Goal: Information Seeking & Learning: Learn about a topic

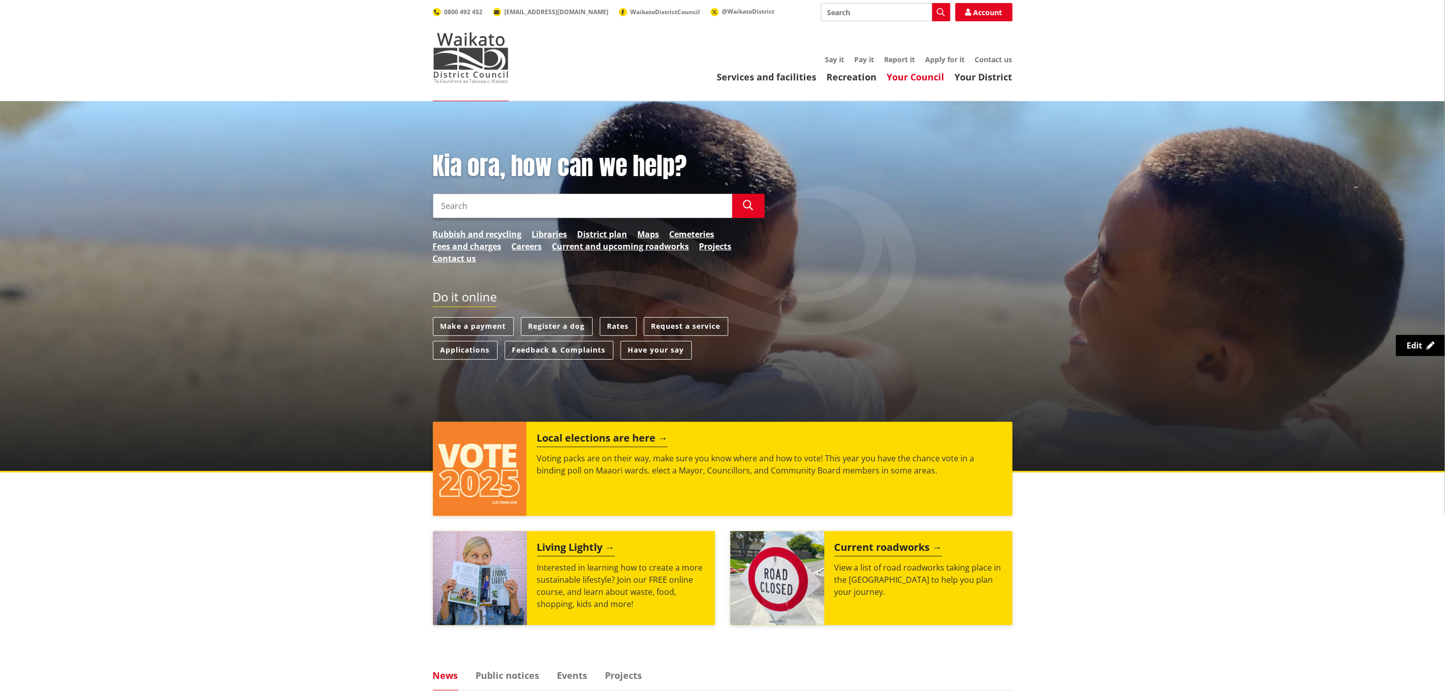
click at [927, 79] on link "Your Council" at bounding box center [916, 77] width 58 height 12
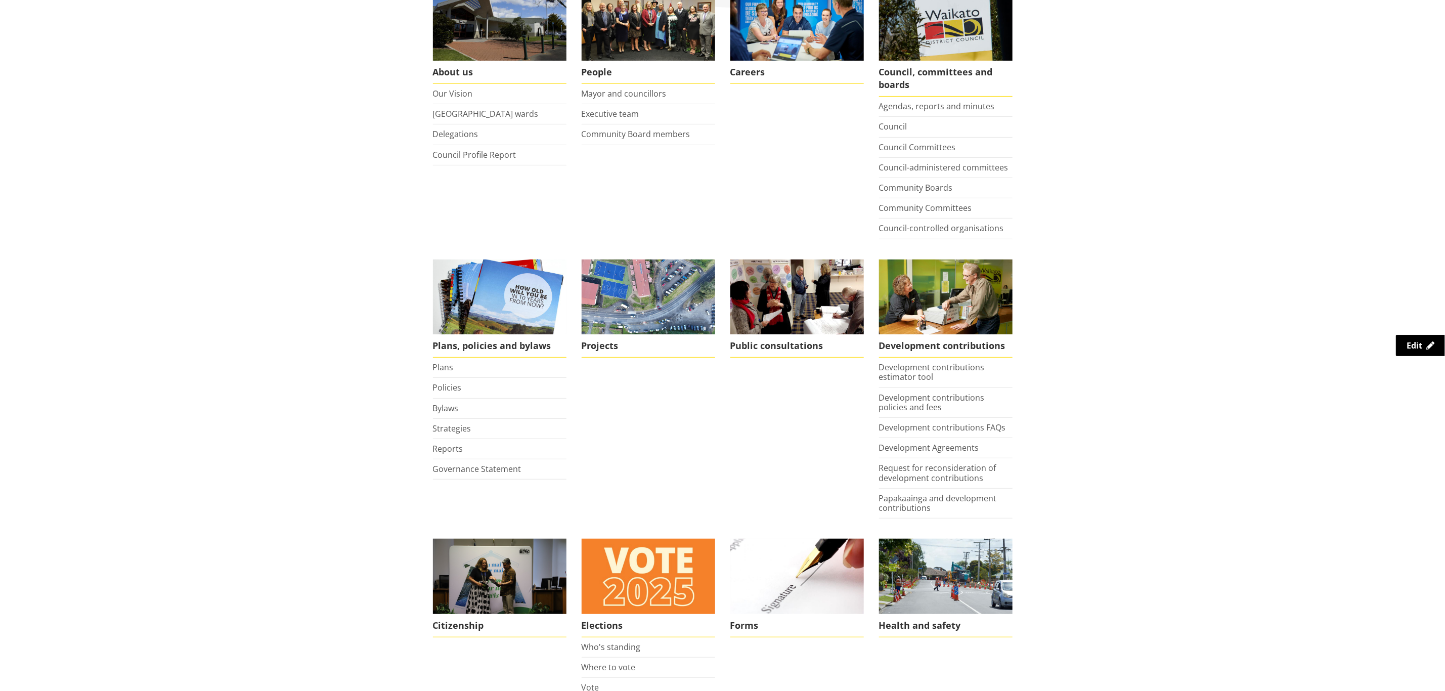
scroll to position [228, 0]
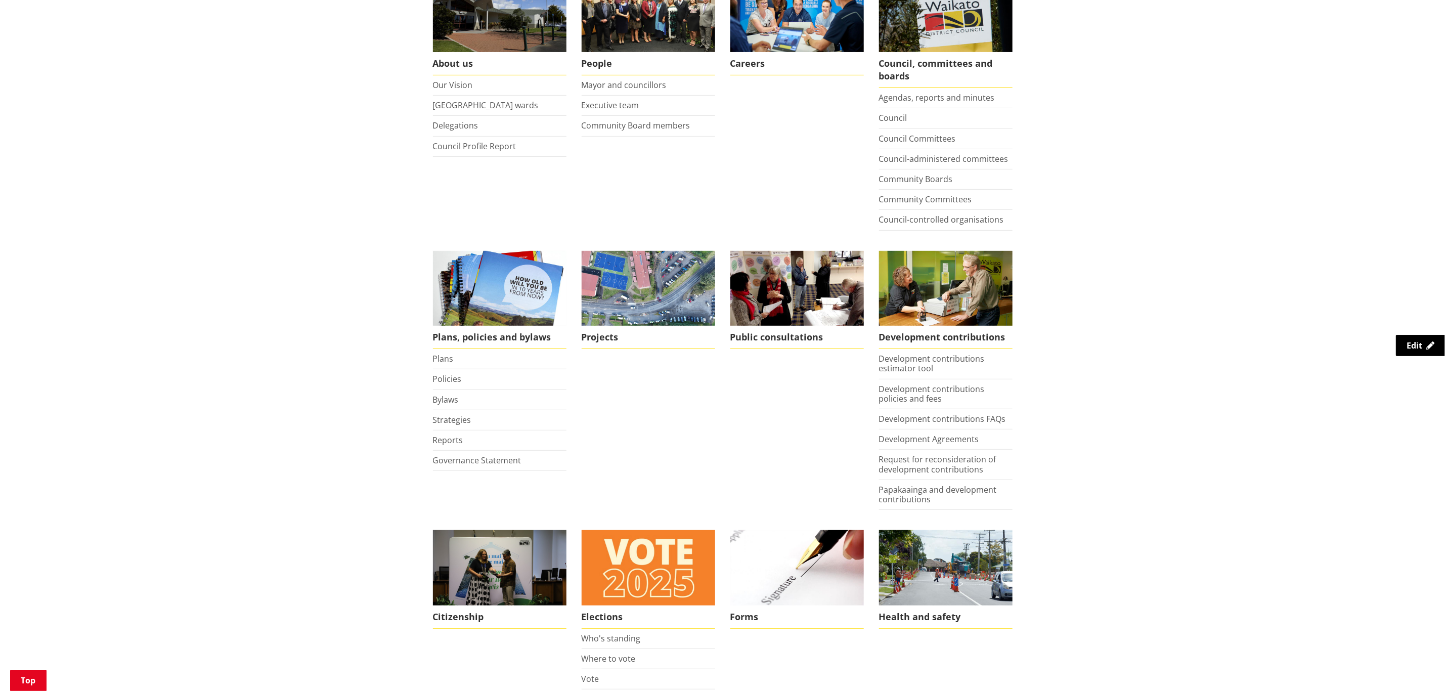
drag, startPoint x: 448, startPoint y: 439, endPoint x: 466, endPoint y: 439, distance: 18.2
click at [448, 439] on link "Reports" at bounding box center [448, 439] width 30 height 11
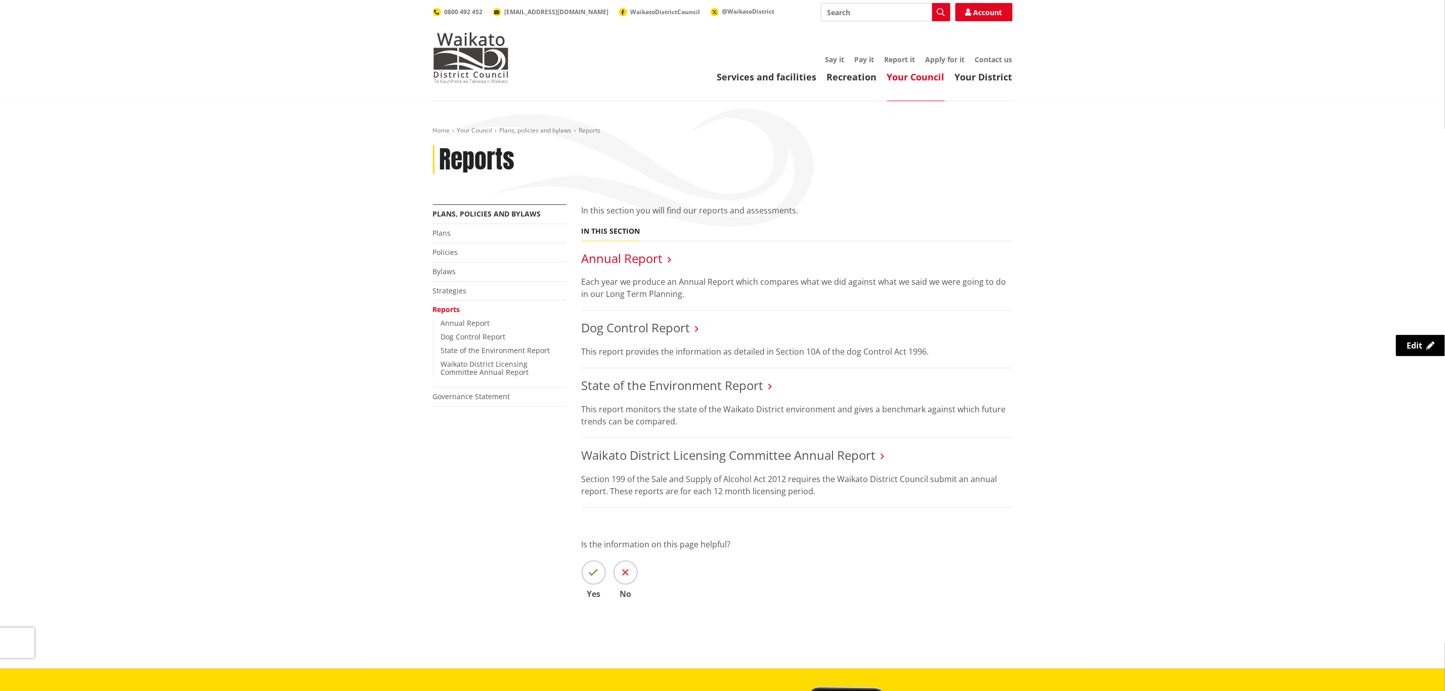
drag, startPoint x: 608, startPoint y: 263, endPoint x: 680, endPoint y: 266, distance: 71.9
click at [609, 263] on link "Annual Report" at bounding box center [622, 258] width 81 height 17
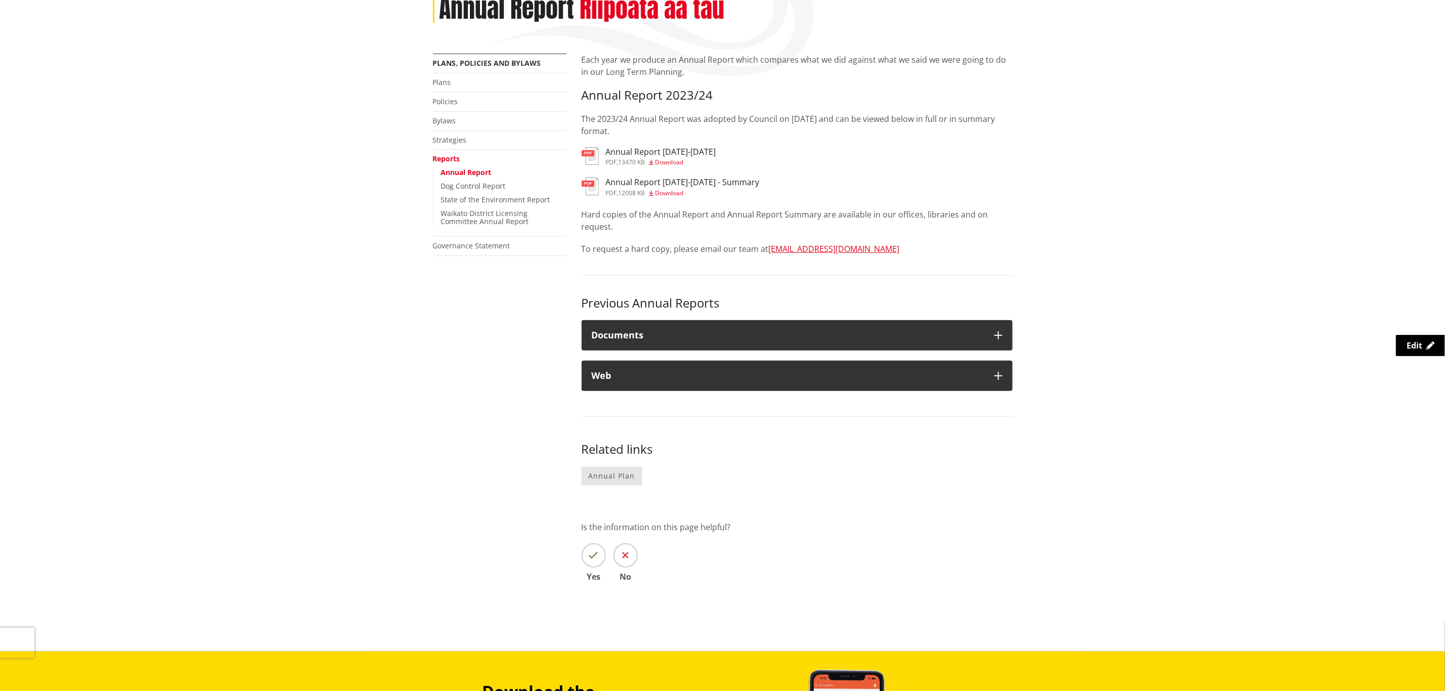
scroll to position [152, 0]
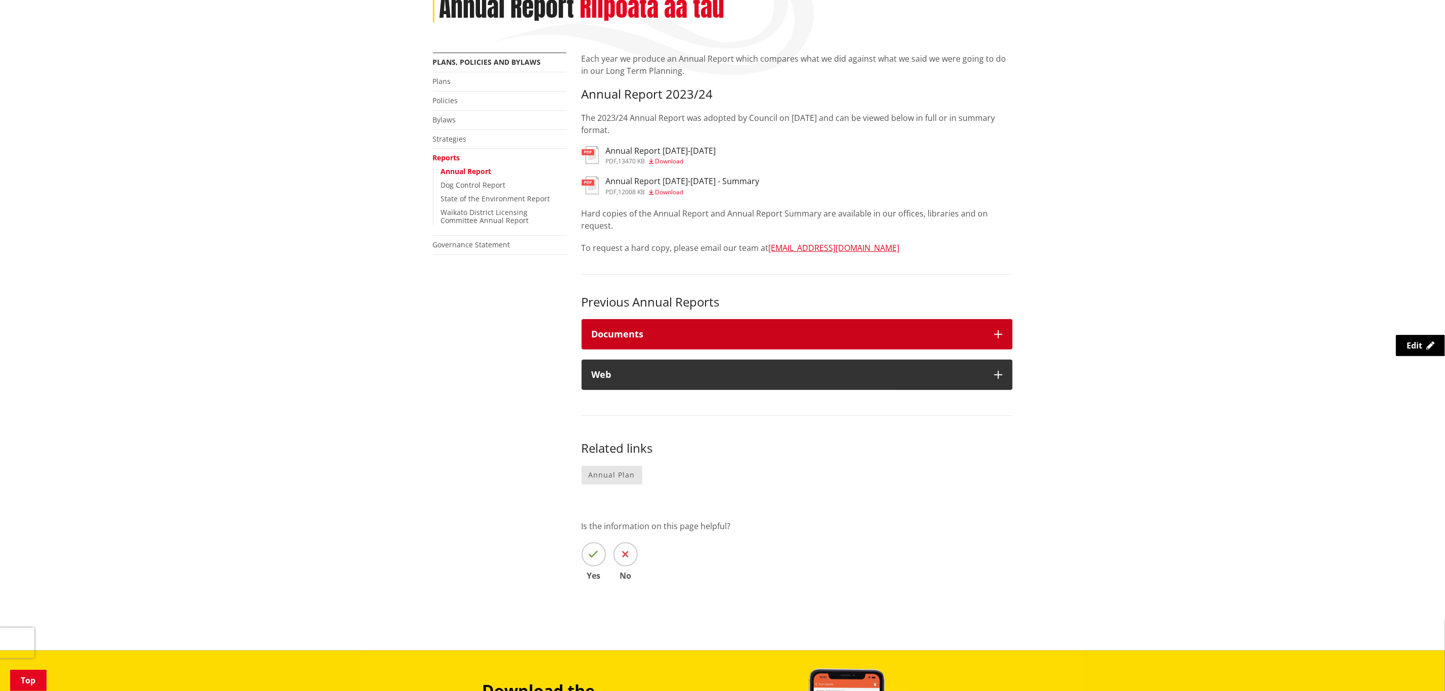
click at [754, 325] on button "Documents" at bounding box center [797, 334] width 431 height 30
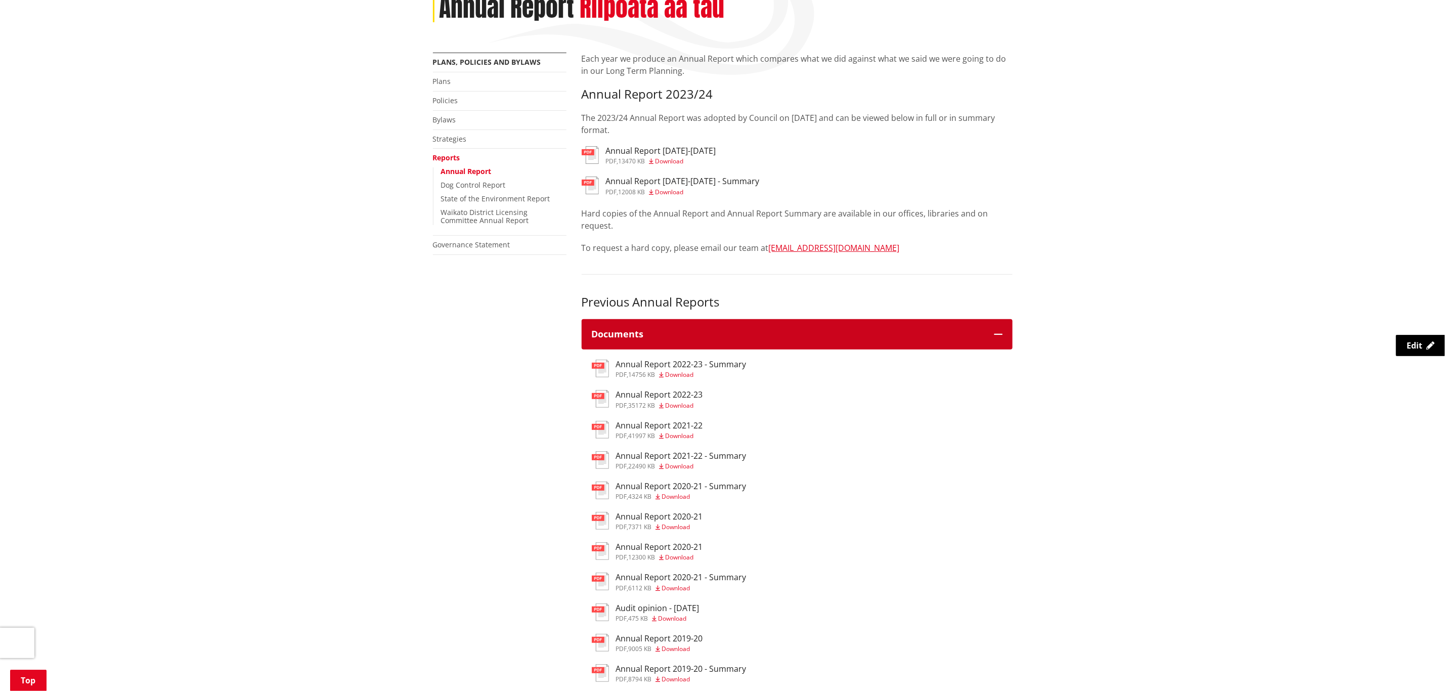
click at [778, 327] on button "Documents" at bounding box center [797, 334] width 431 height 30
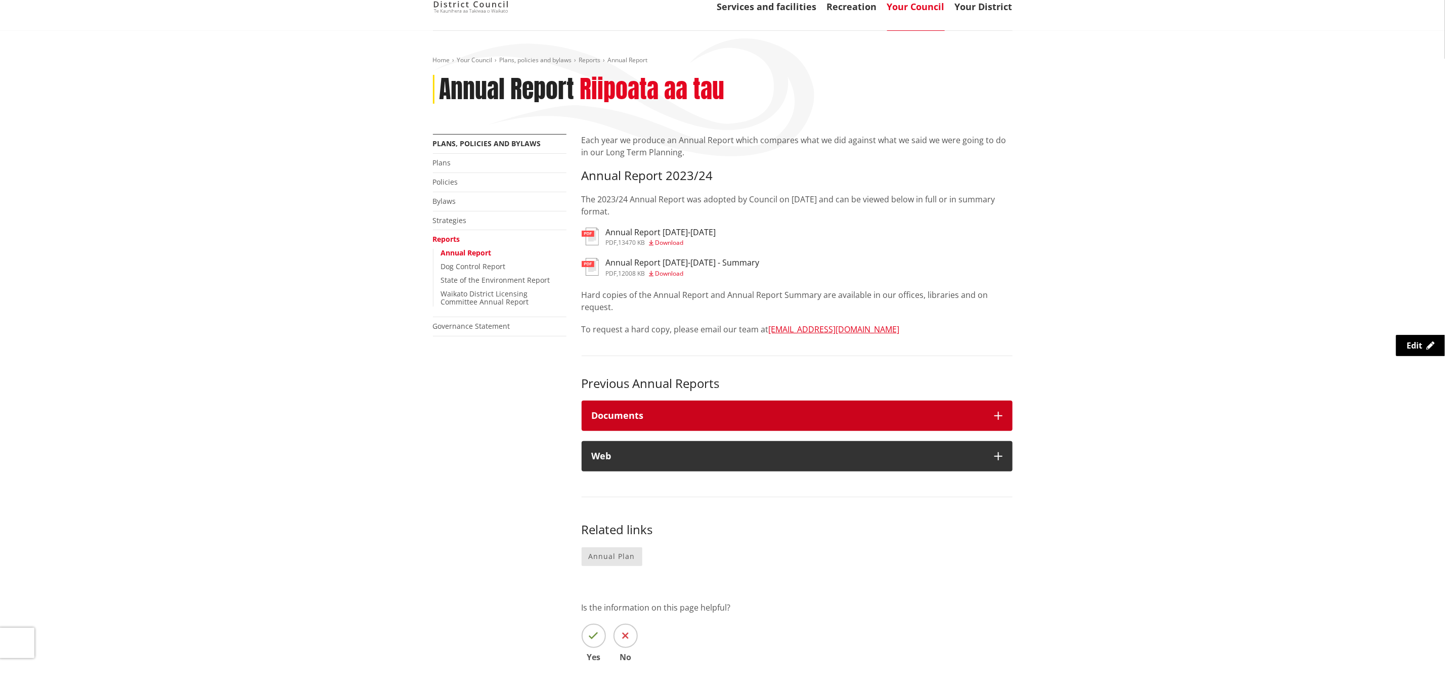
scroll to position [0, 0]
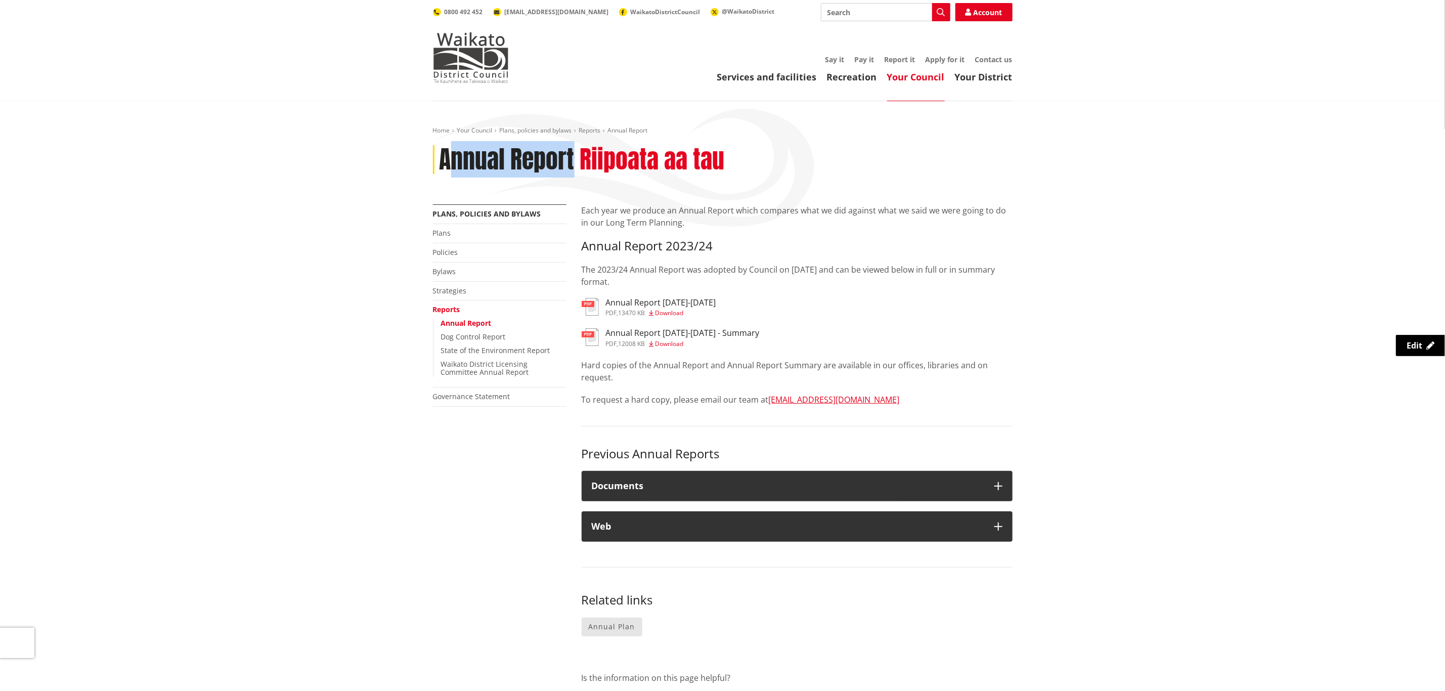
drag, startPoint x: 463, startPoint y: 167, endPoint x: 577, endPoint y: 175, distance: 114.1
click at [577, 175] on div "Annual Report Riipoata aa tau" at bounding box center [723, 159] width 580 height 29
click at [576, 165] on div "Annual Report Riipoata aa tau" at bounding box center [723, 159] width 580 height 29
drag, startPoint x: 576, startPoint y: 165, endPoint x: 551, endPoint y: 168, distance: 25.0
click at [419, 161] on div "Home Your Council Plans, policies and bylaws Reports Annual Report Annual Repor…" at bounding box center [722, 451] width 1445 height 701
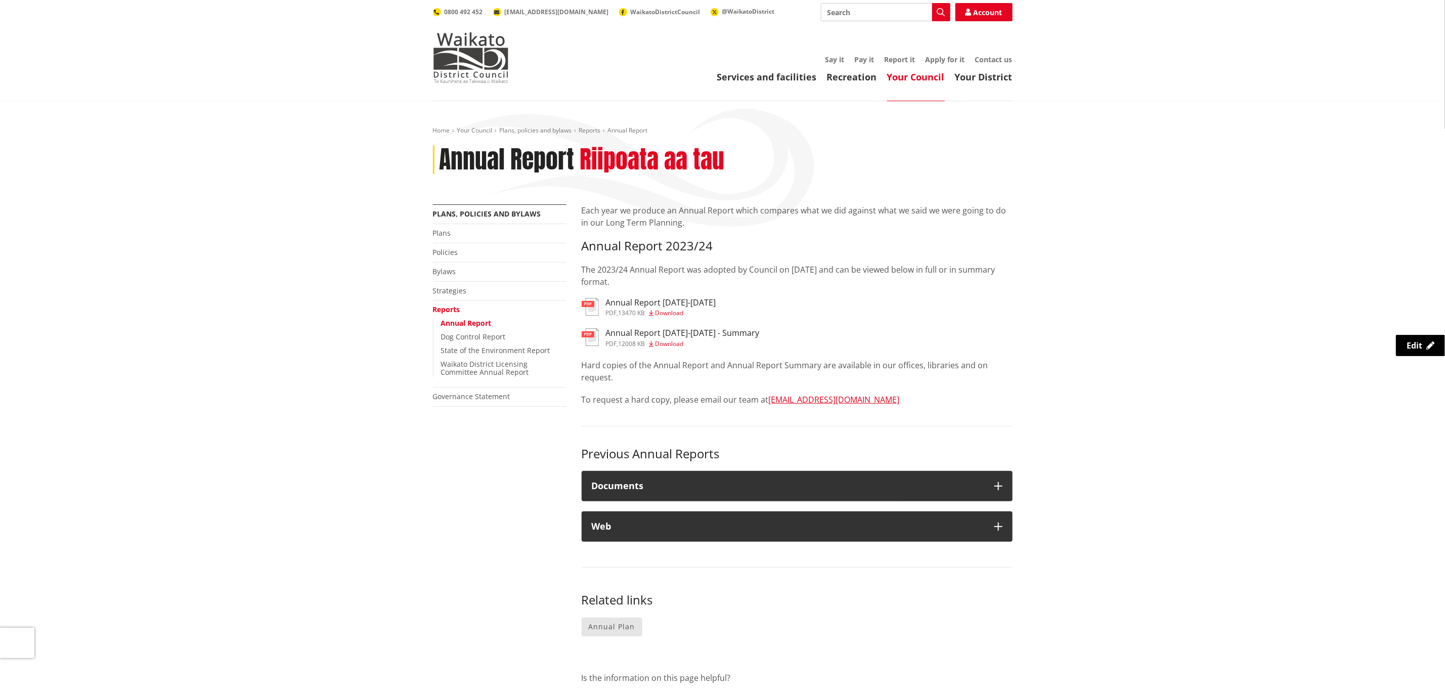
click at [1336, 263] on div "Home Your Council Plans, policies and bylaws Reports Annual Report Annual Repor…" at bounding box center [722, 451] width 1445 height 701
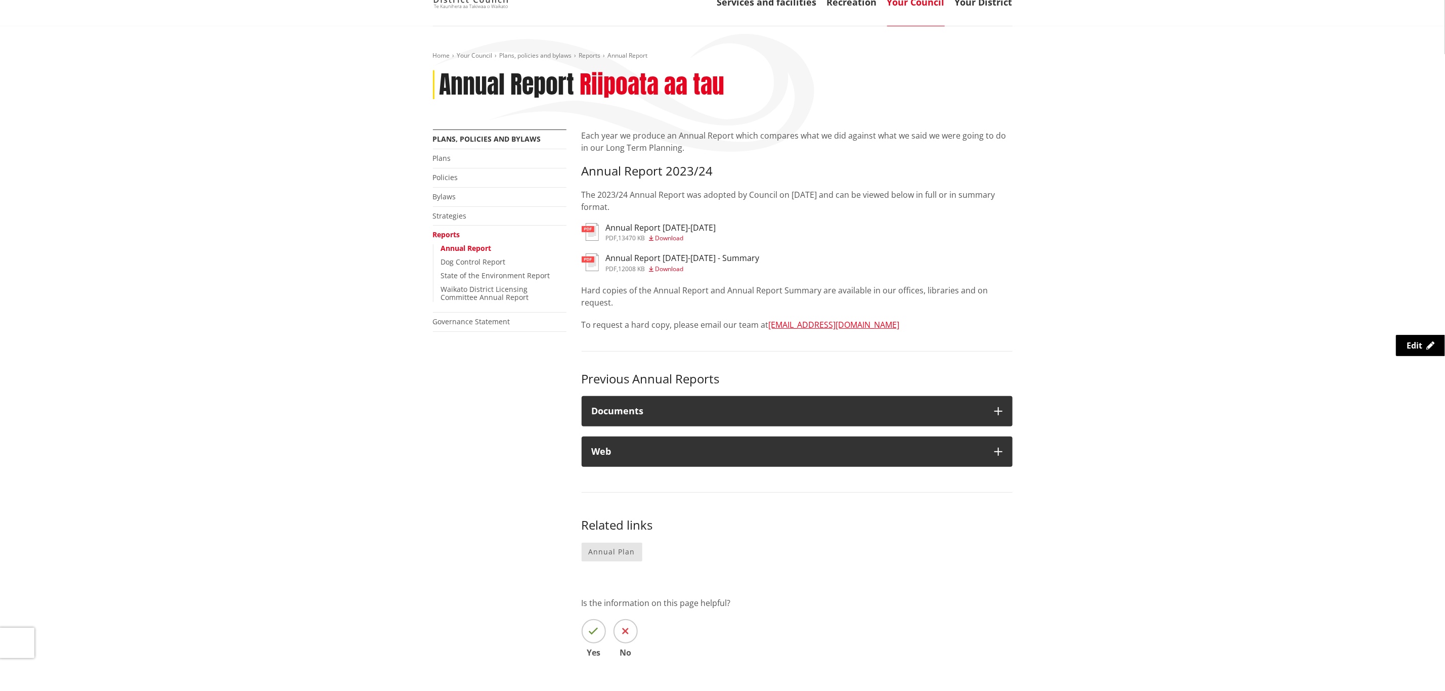
scroll to position [76, 0]
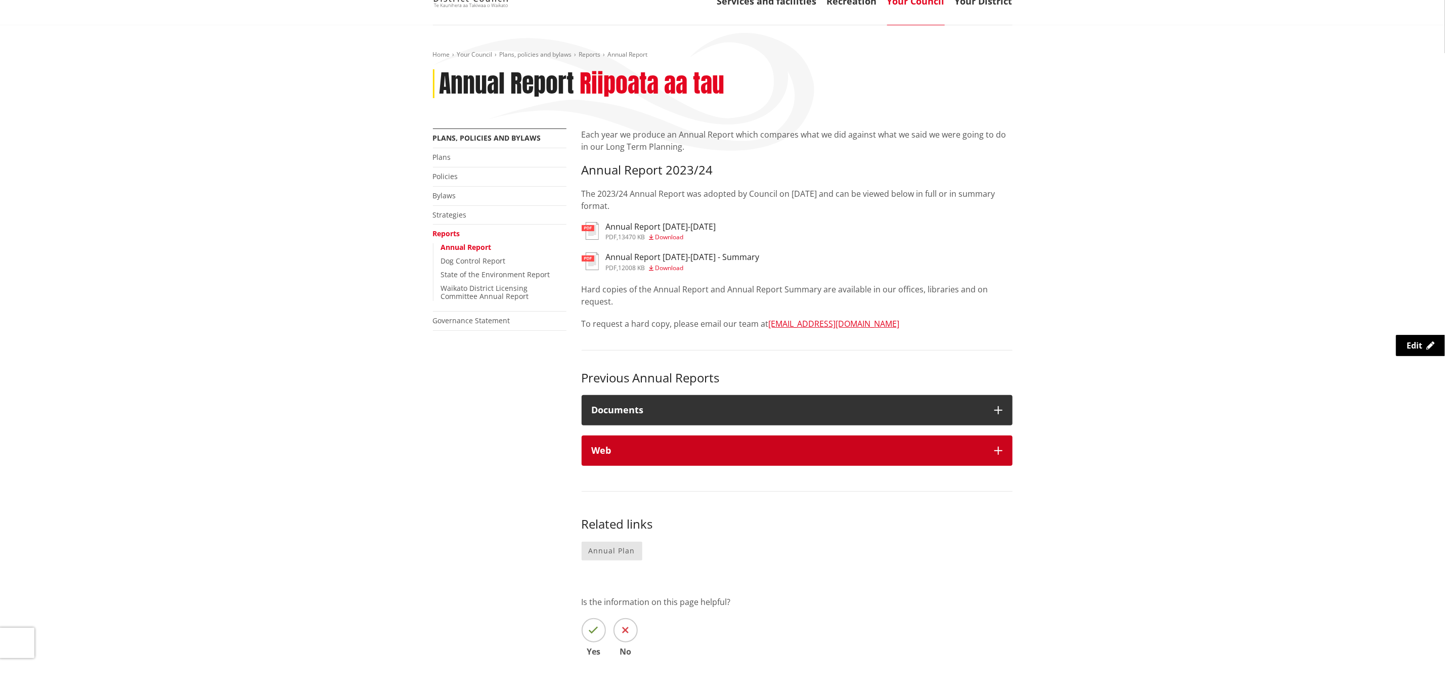
click at [805, 455] on h4 "Web" at bounding box center [788, 451] width 393 height 10
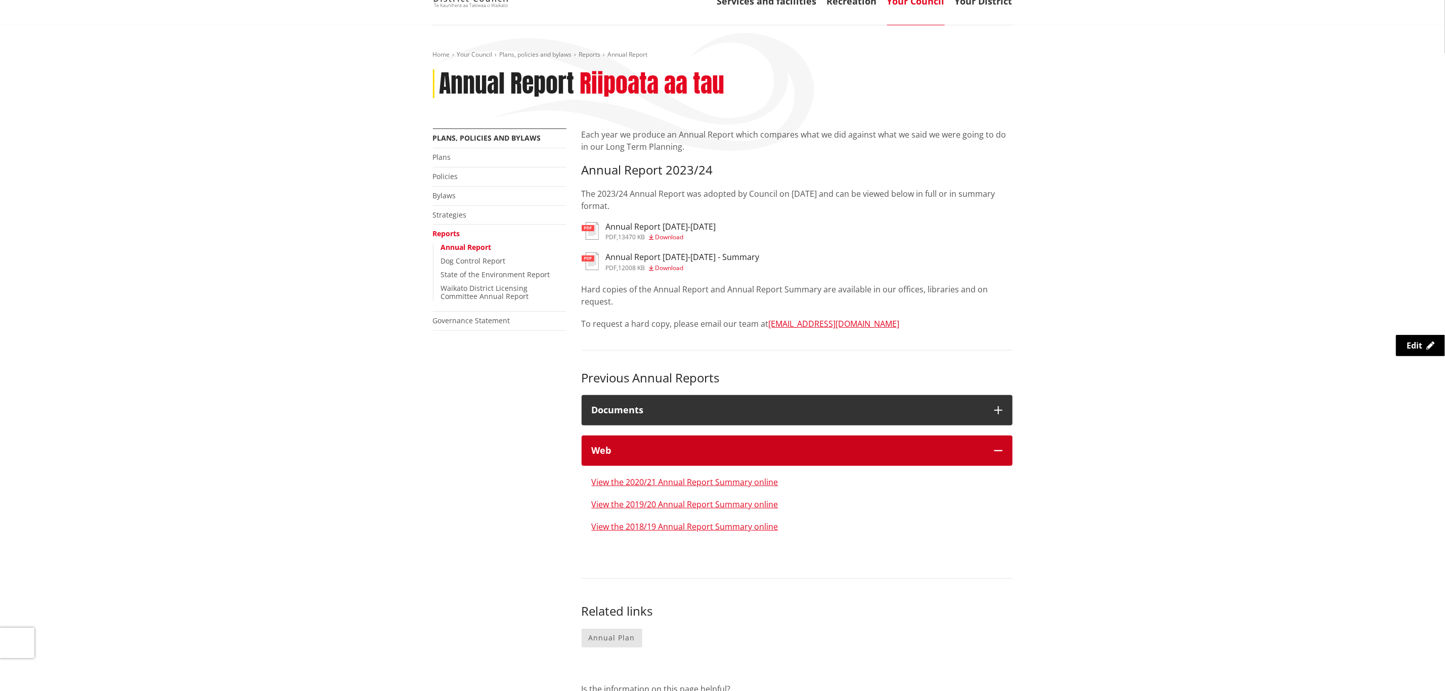
drag, startPoint x: 766, startPoint y: 453, endPoint x: 771, endPoint y: 395, distance: 58.3
click at [767, 450] on h4 "Web" at bounding box center [788, 451] width 393 height 10
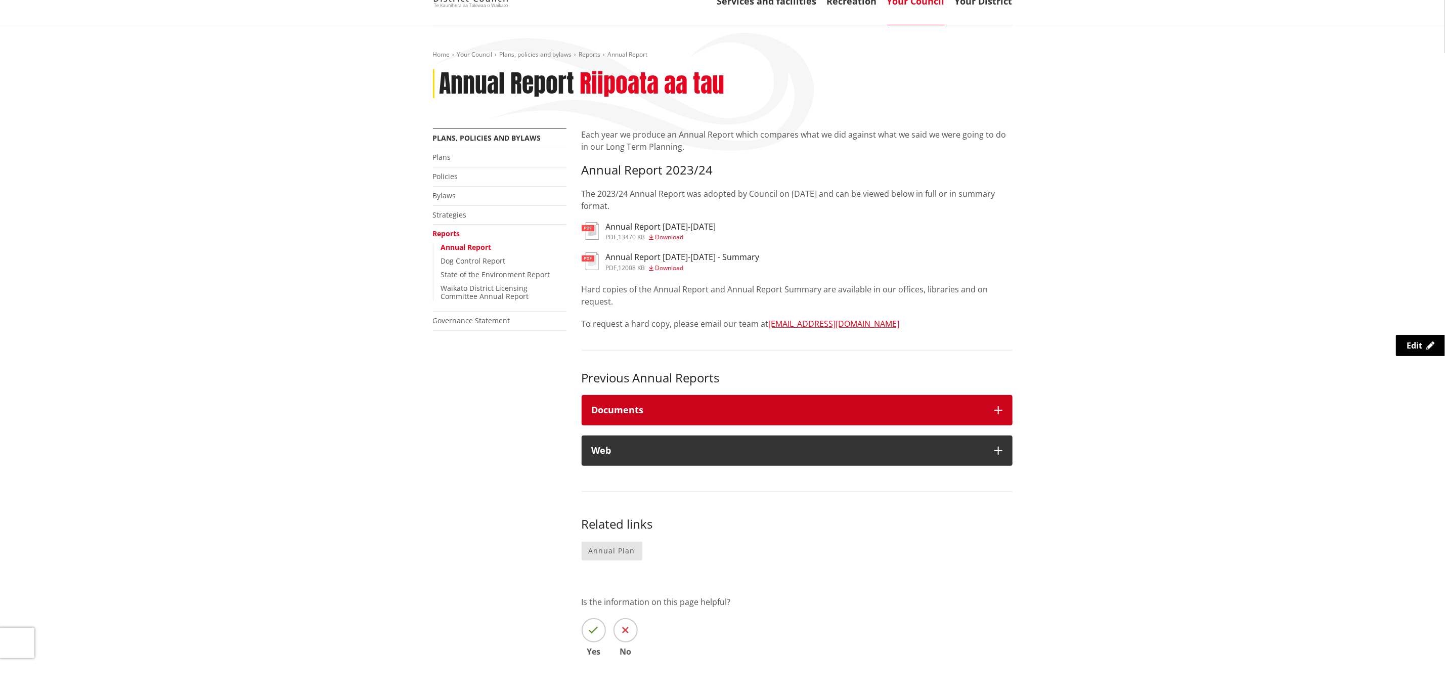
click at [750, 407] on h4 "Documents" at bounding box center [788, 410] width 393 height 10
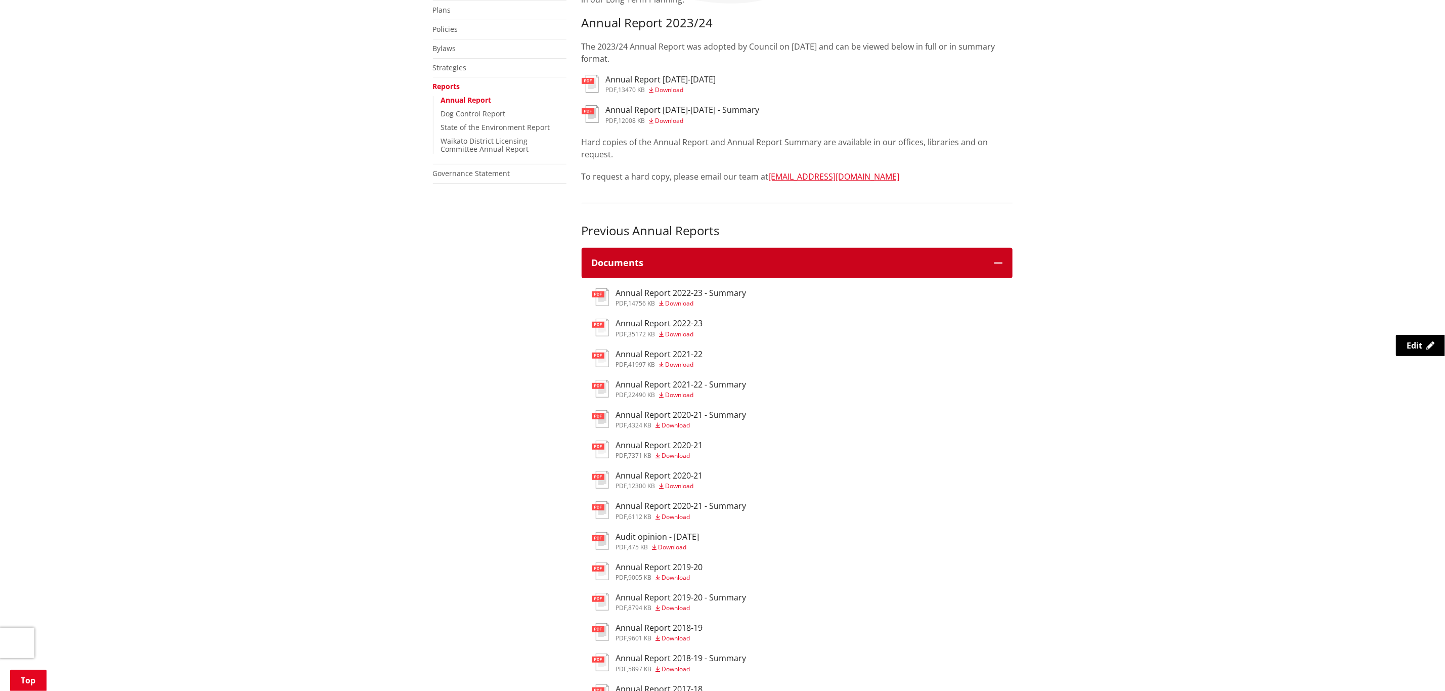
scroll to position [228, 0]
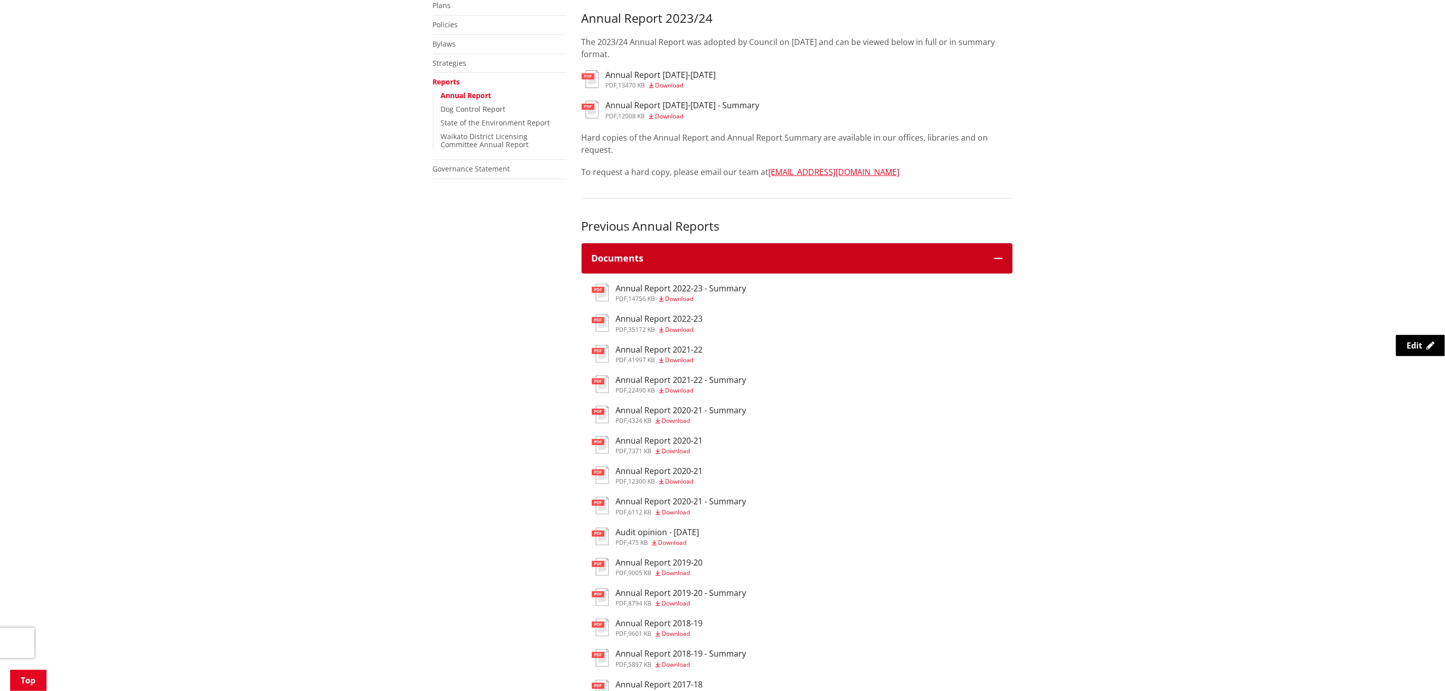
click at [797, 264] on button "Documents" at bounding box center [797, 258] width 431 height 30
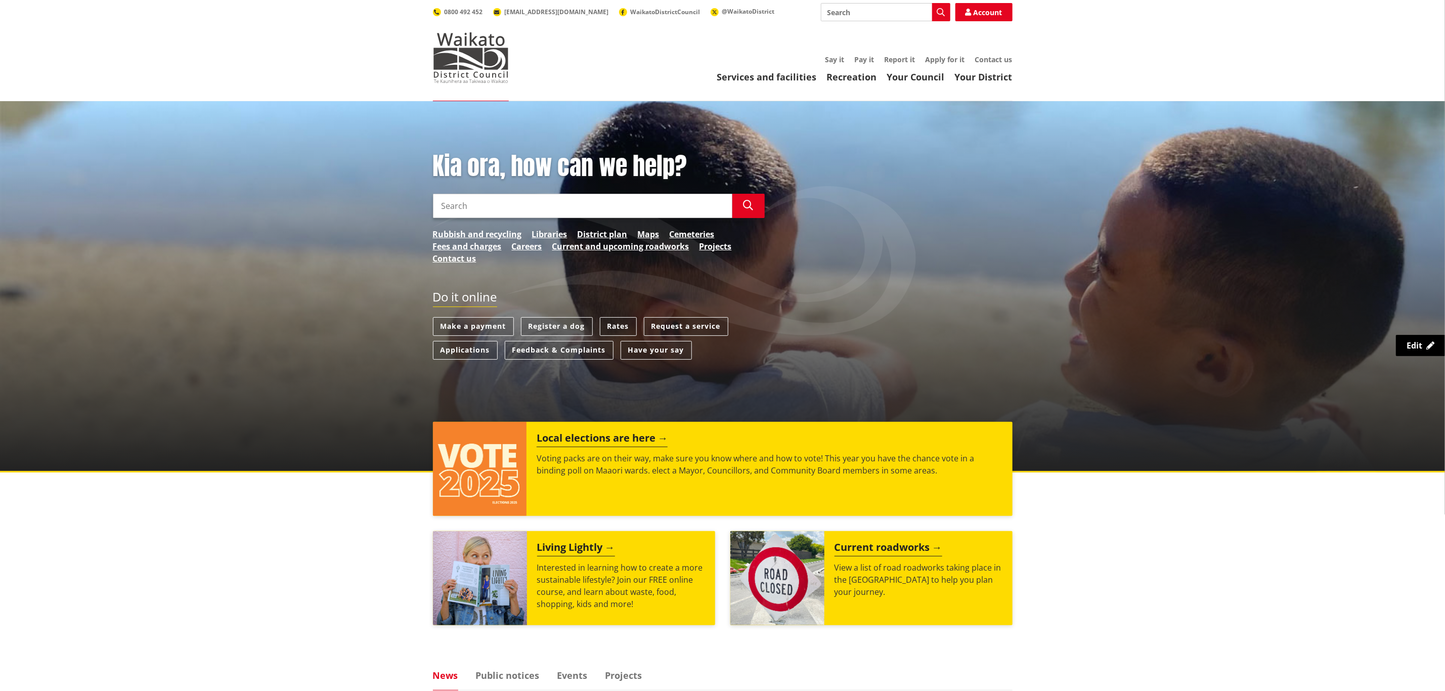
click at [557, 206] on input "Search" at bounding box center [582, 206] width 299 height 24
type input "pookeno hub"
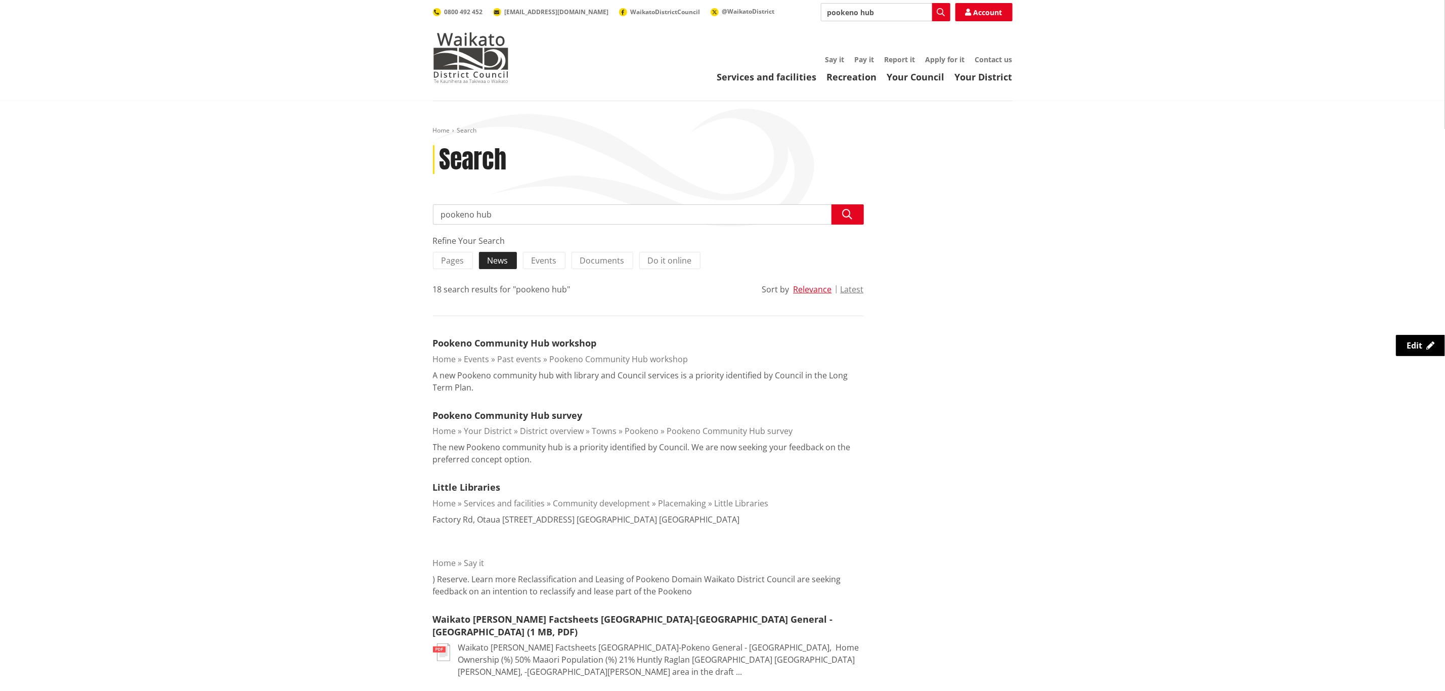
click at [501, 266] on span "News" at bounding box center [498, 260] width 21 height 11
click at [0, 0] on input "News" at bounding box center [0, 0] width 0 height 0
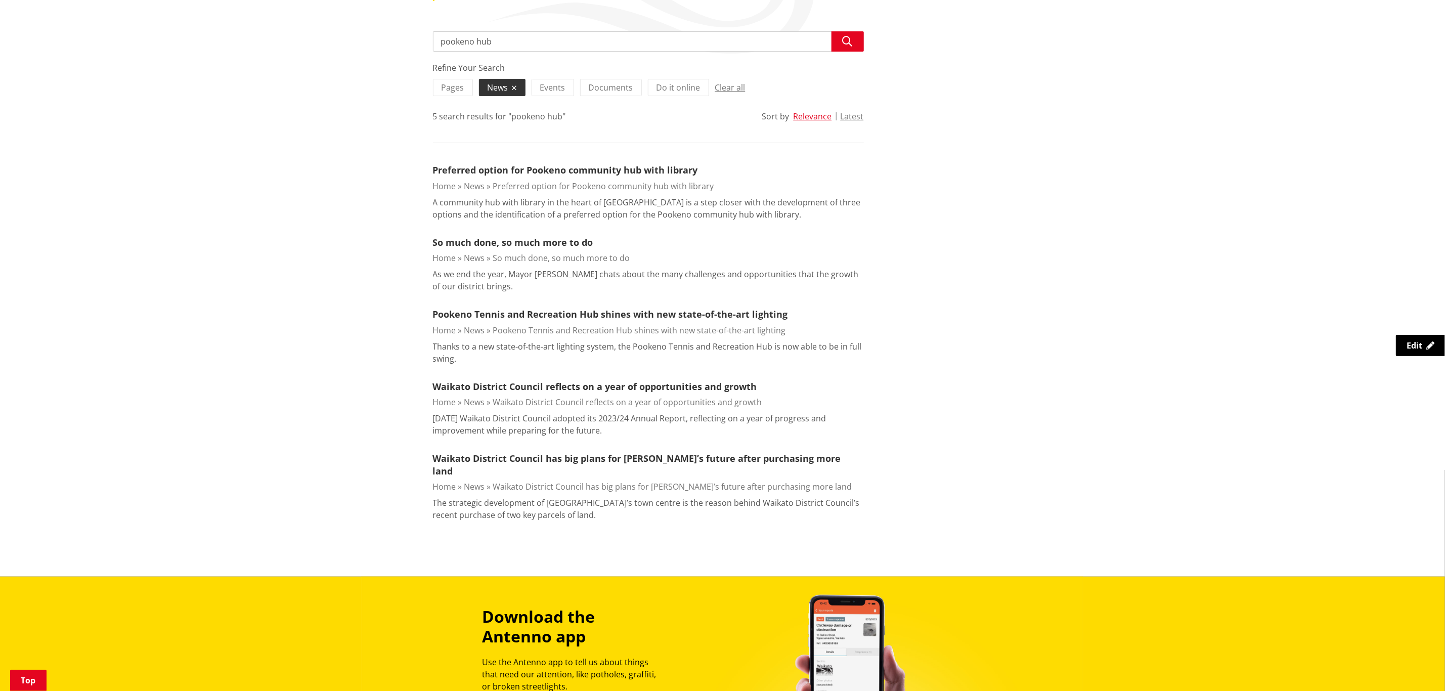
scroll to position [228, 0]
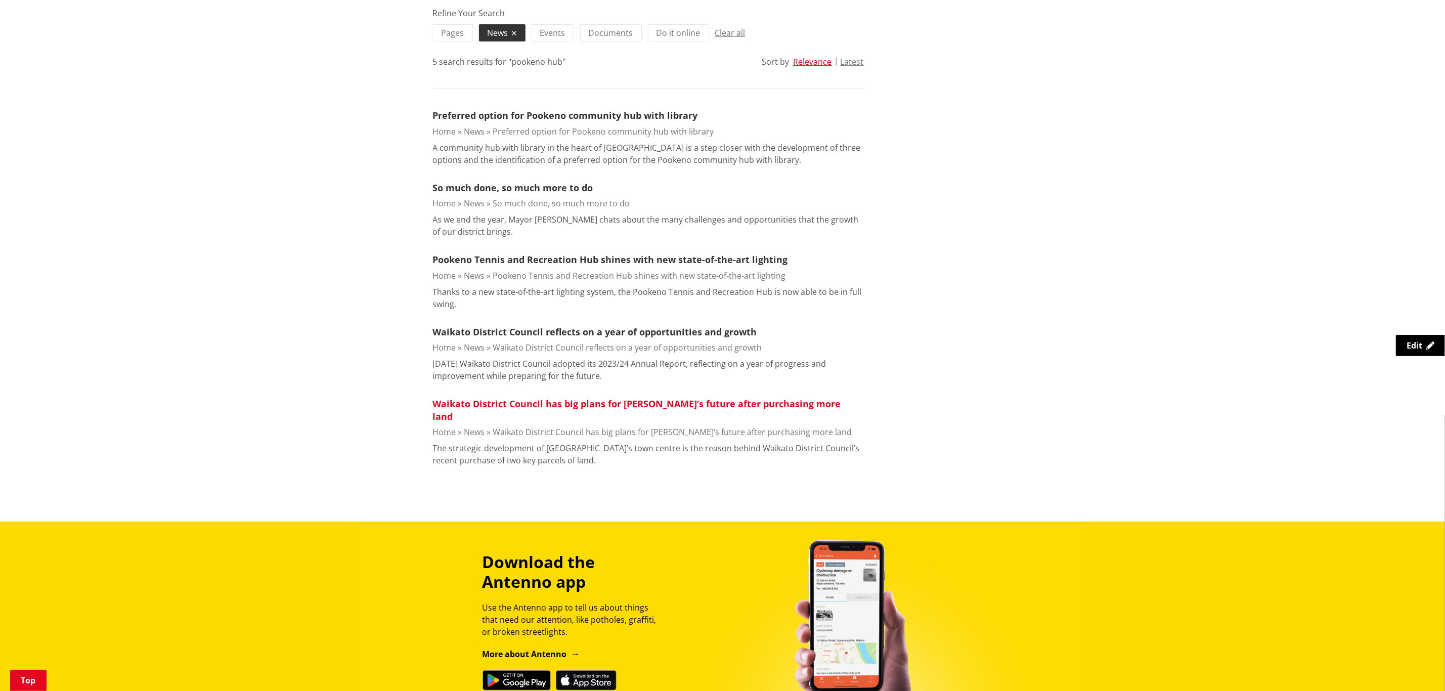
click at [601, 400] on link "Waikato District Council has big plans for [PERSON_NAME]’s future after purchas…" at bounding box center [637, 410] width 408 height 25
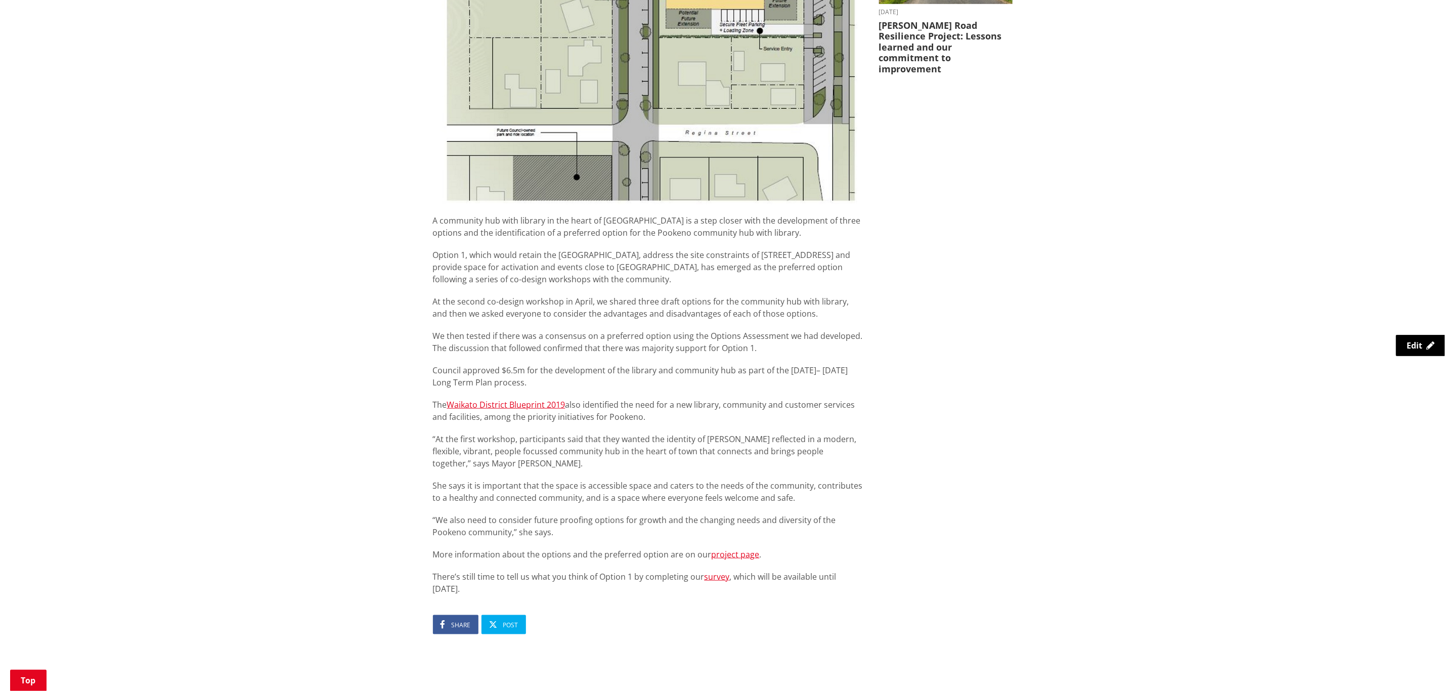
scroll to position [607, 0]
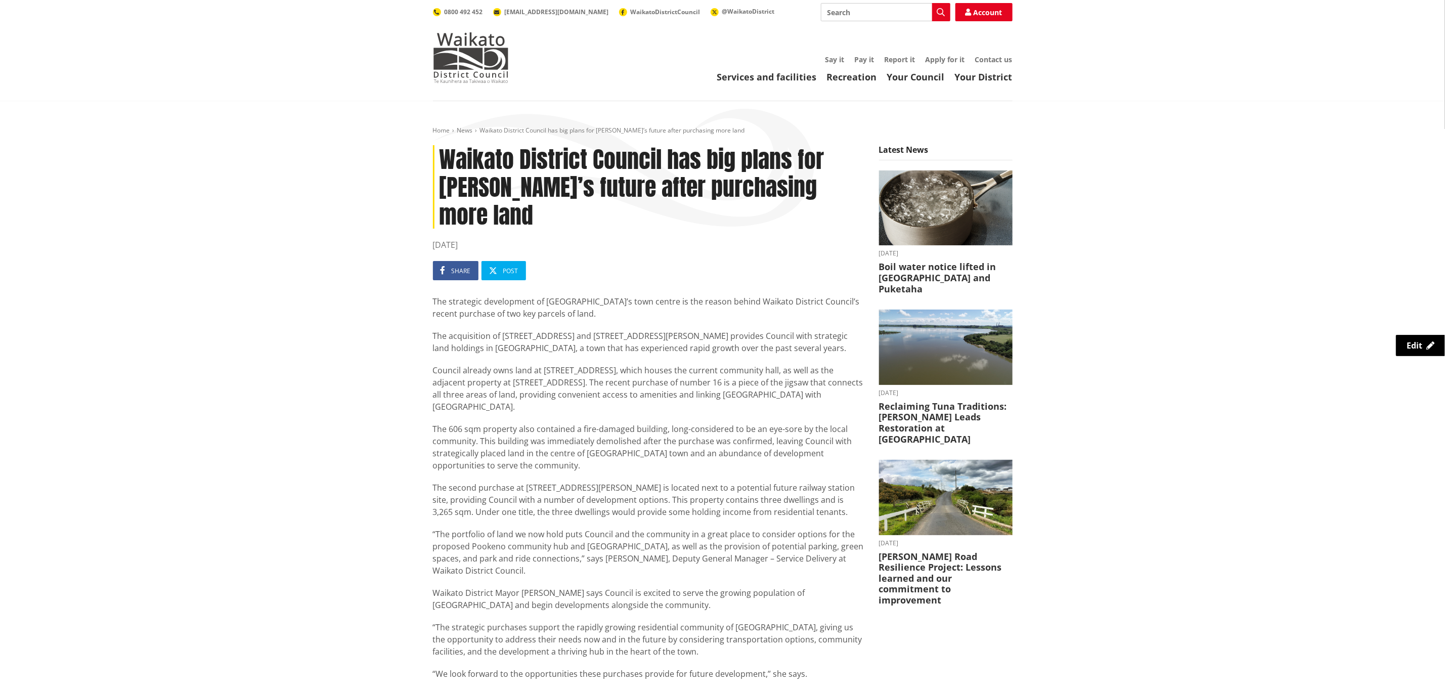
click at [901, 12] on input "Search" at bounding box center [885, 12] width 129 height 18
paste input "Ngaaruawaahia Community Hub and Library"
type input "Ngaaruawaahia Community Hub and Library"
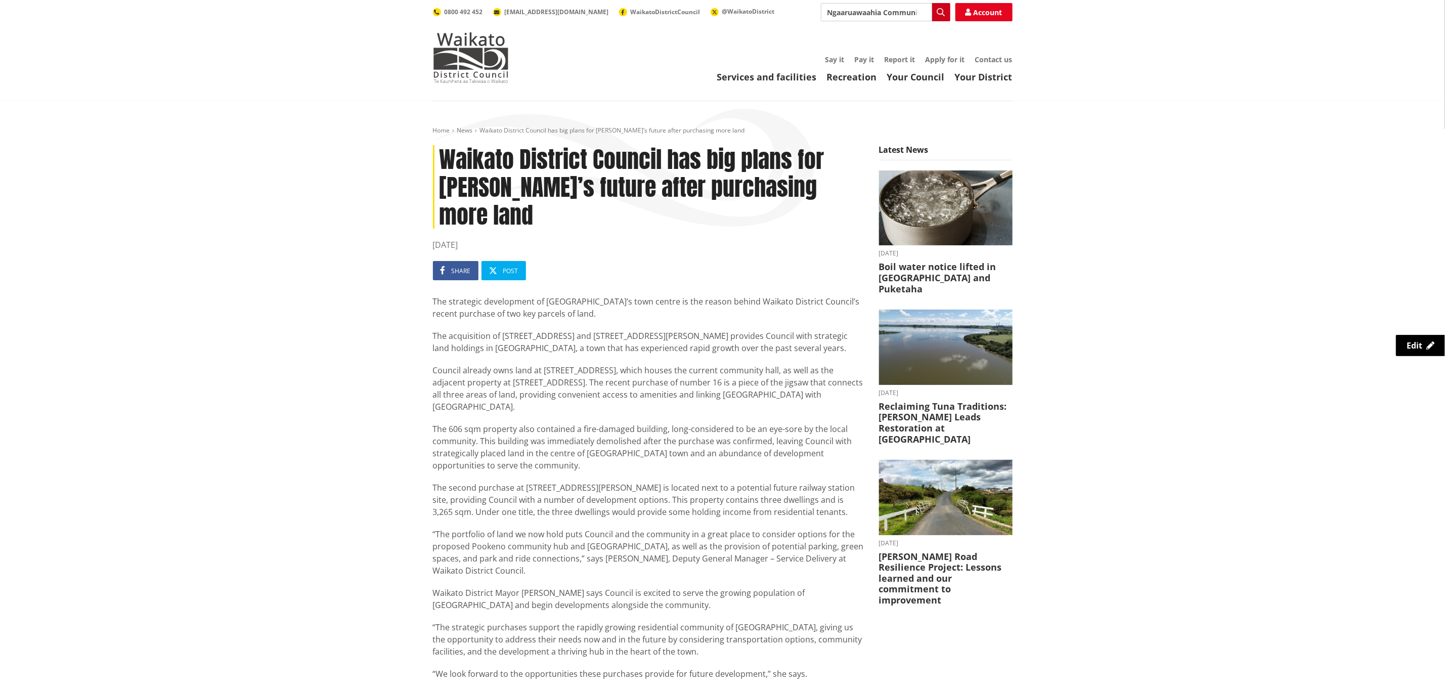
click at [939, 14] on icon "button" at bounding box center [941, 12] width 8 height 8
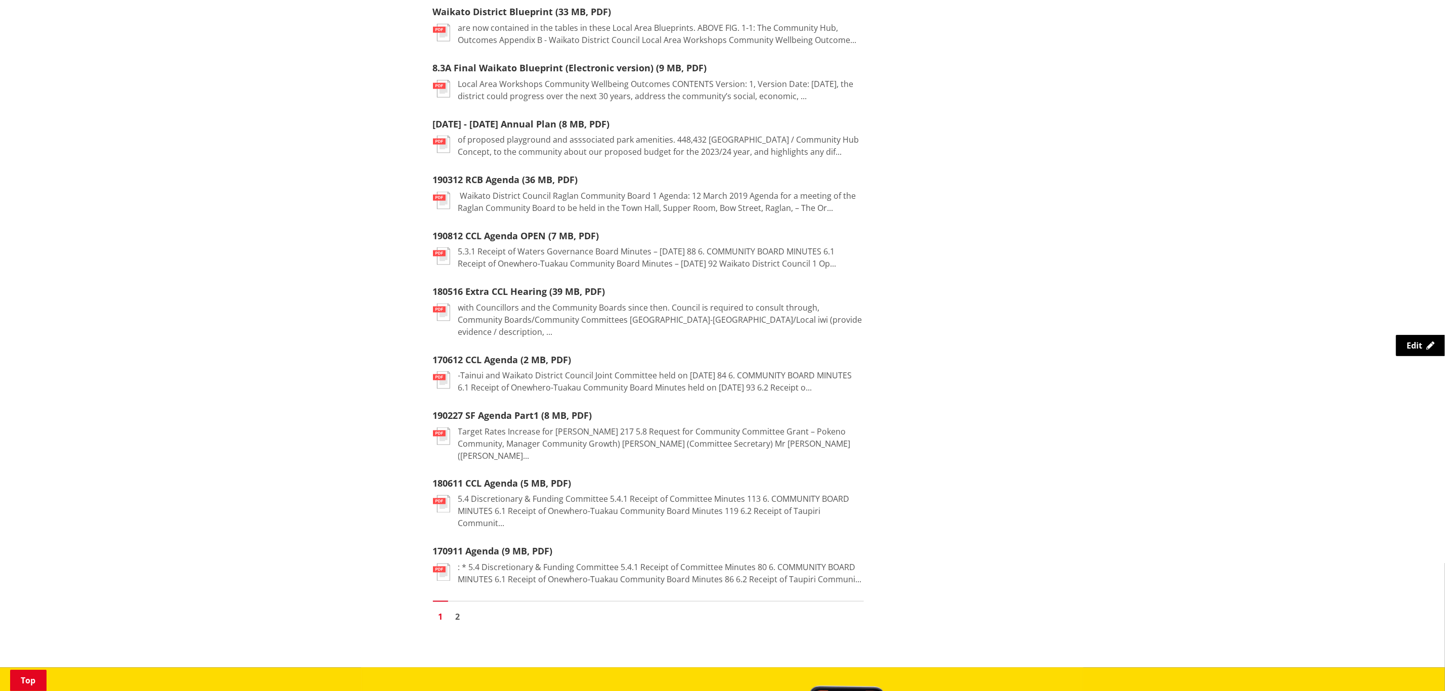
scroll to position [1214, 0]
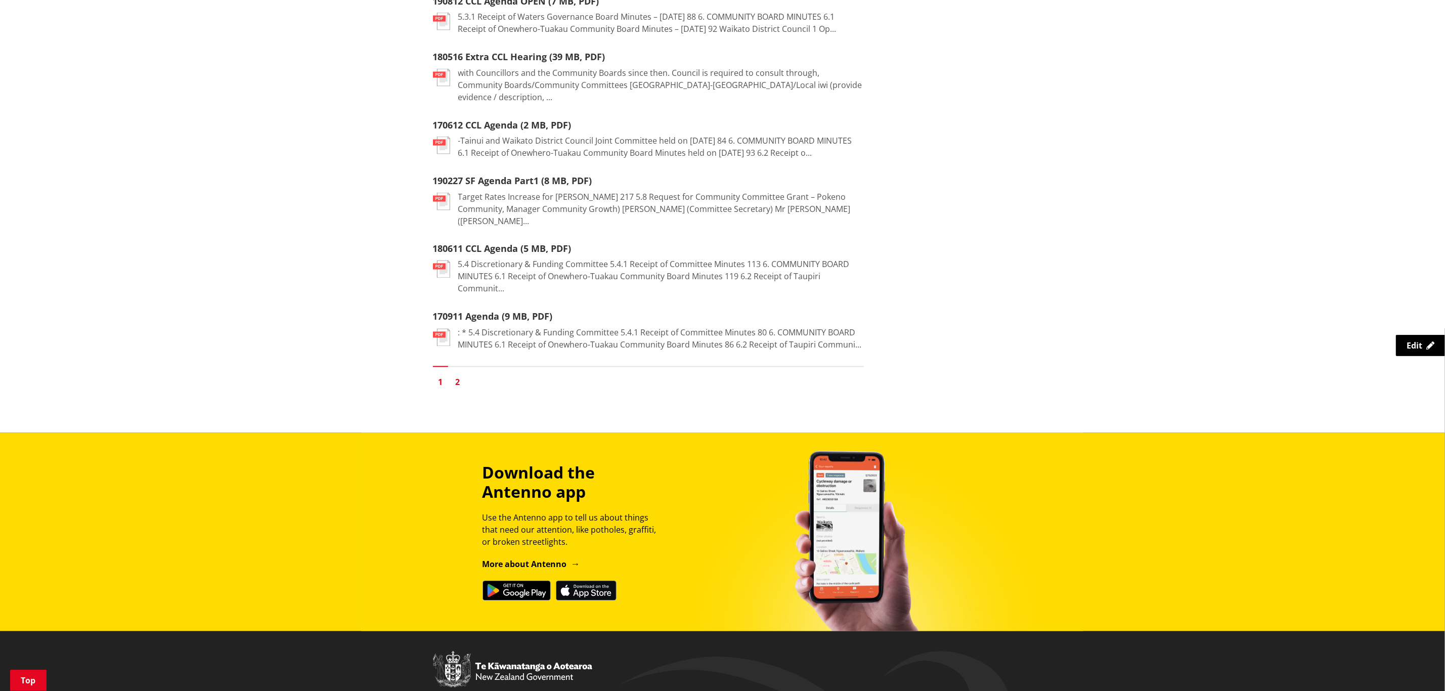
click at [454, 375] on link "2" at bounding box center [457, 382] width 15 height 15
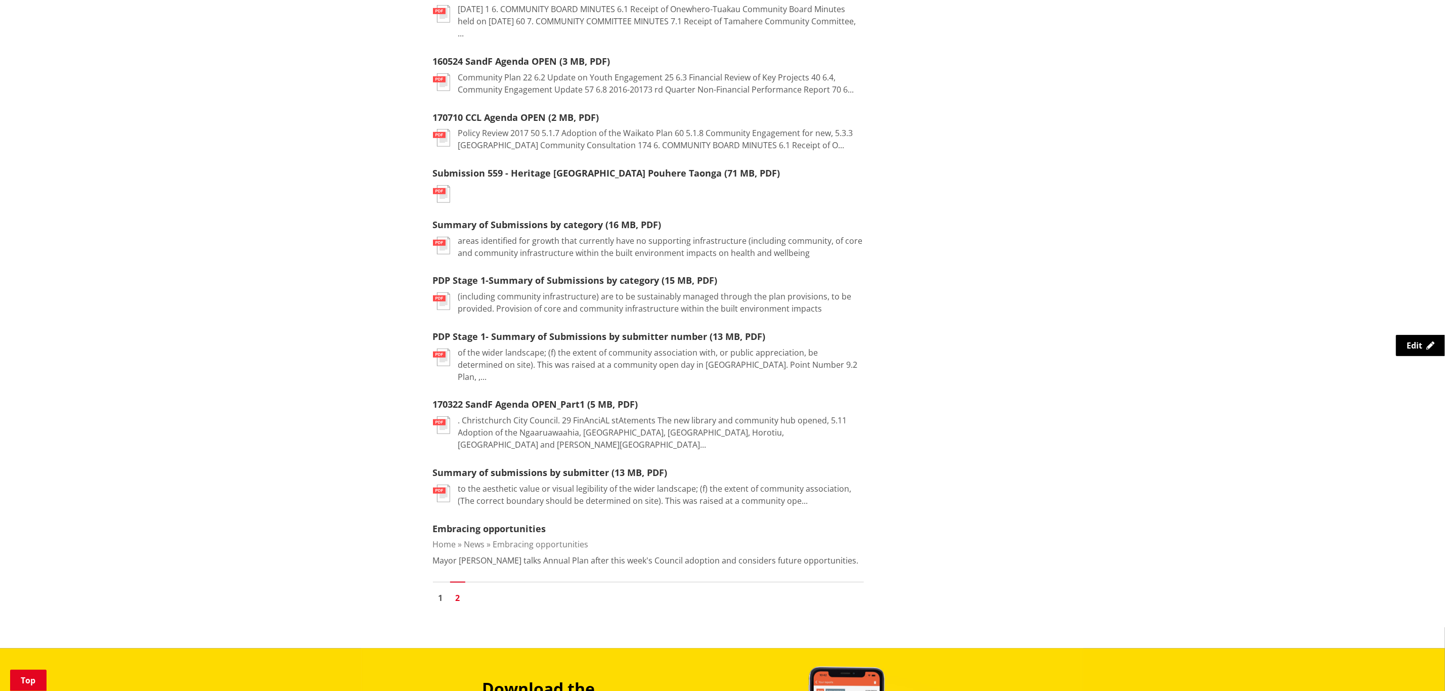
scroll to position [531, 0]
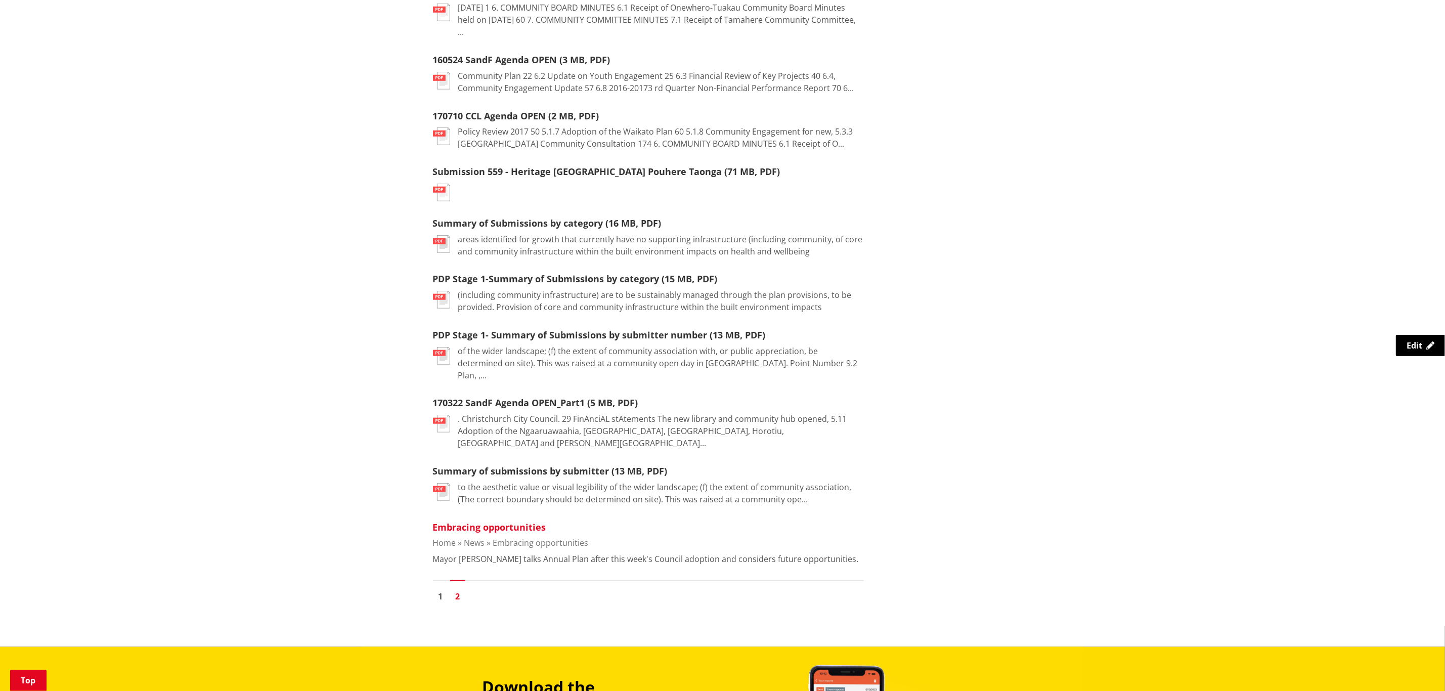
click at [528, 521] on link "Embracing opportunities" at bounding box center [489, 527] width 113 height 12
